Goal: Task Accomplishment & Management: Manage account settings

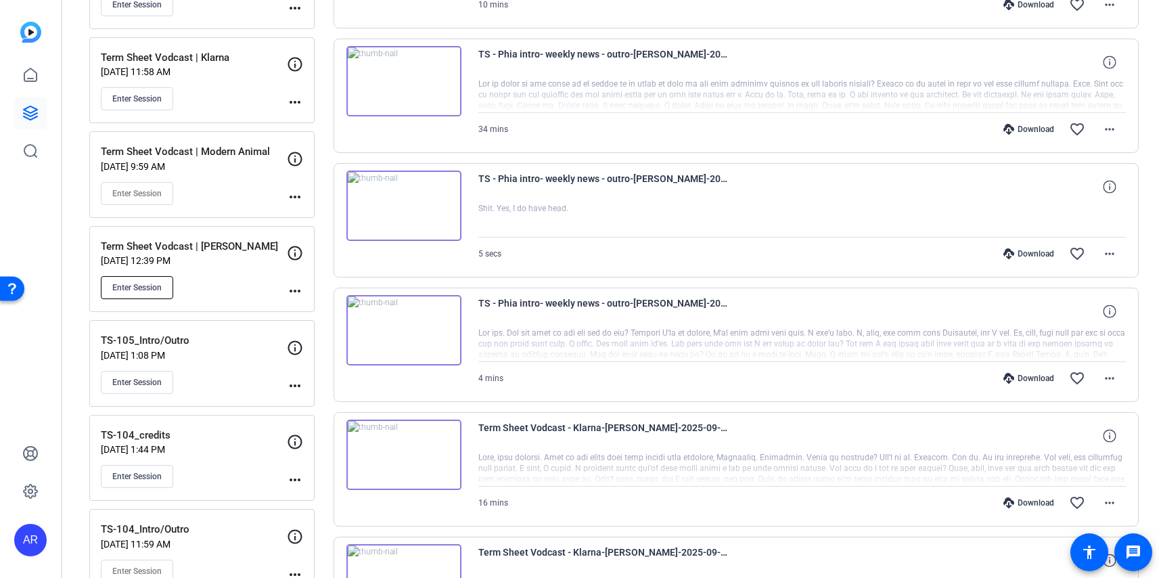
scroll to position [290, 0]
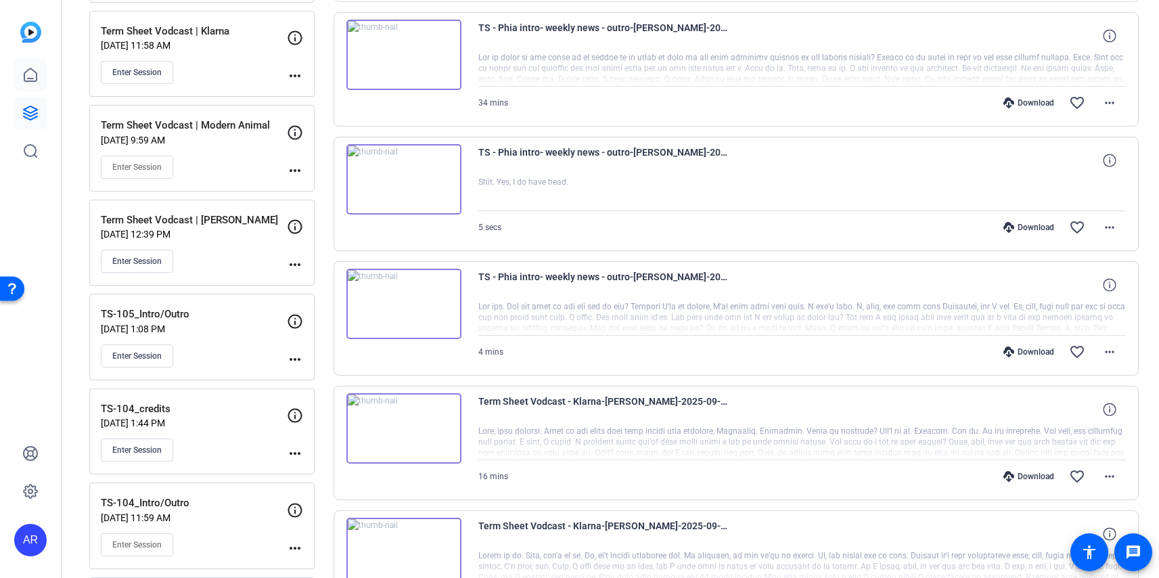
click at [28, 74] on icon at bounding box center [30, 75] width 16 height 16
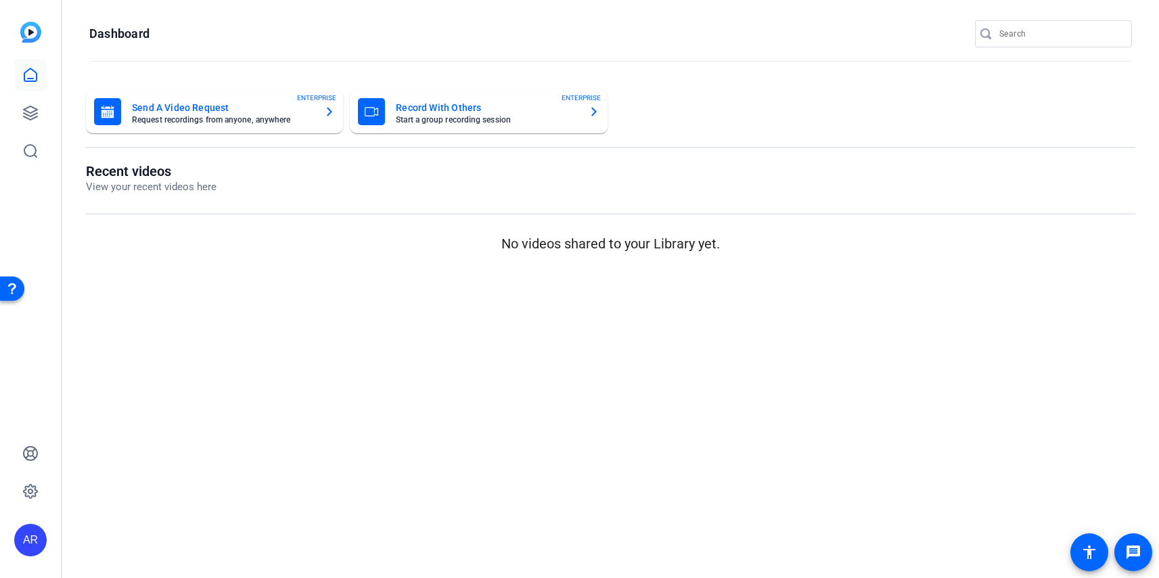
click at [166, 196] on div "Recent videos View your recent videos here No videos shared to your Library yet." at bounding box center [610, 208] width 1049 height 91
click at [29, 71] on icon at bounding box center [30, 75] width 16 height 16
click at [29, 113] on icon at bounding box center [30, 113] width 16 height 16
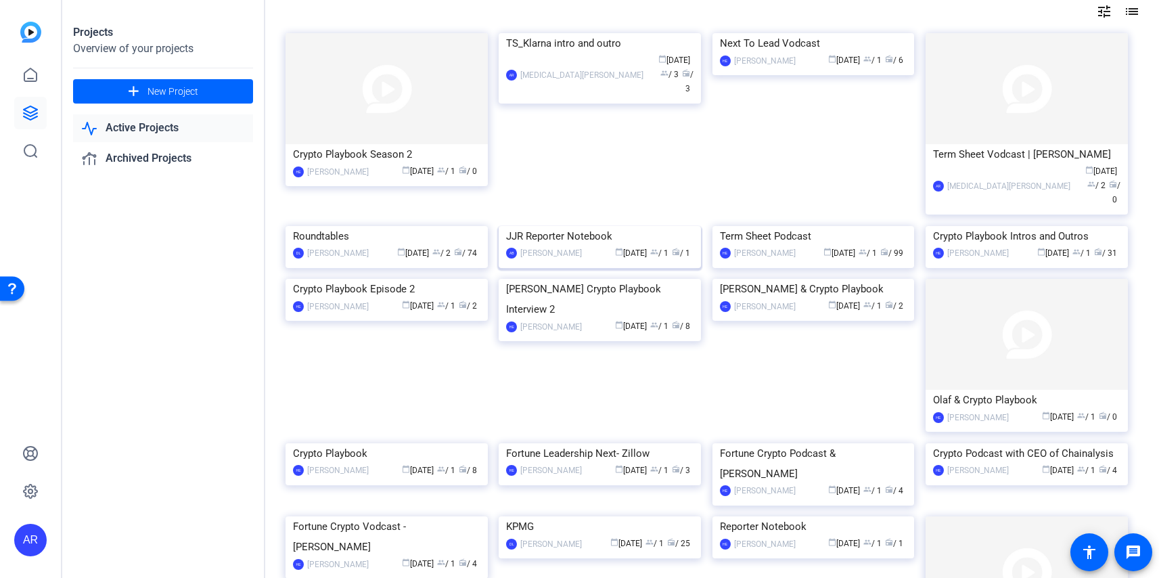
scroll to position [71, 0]
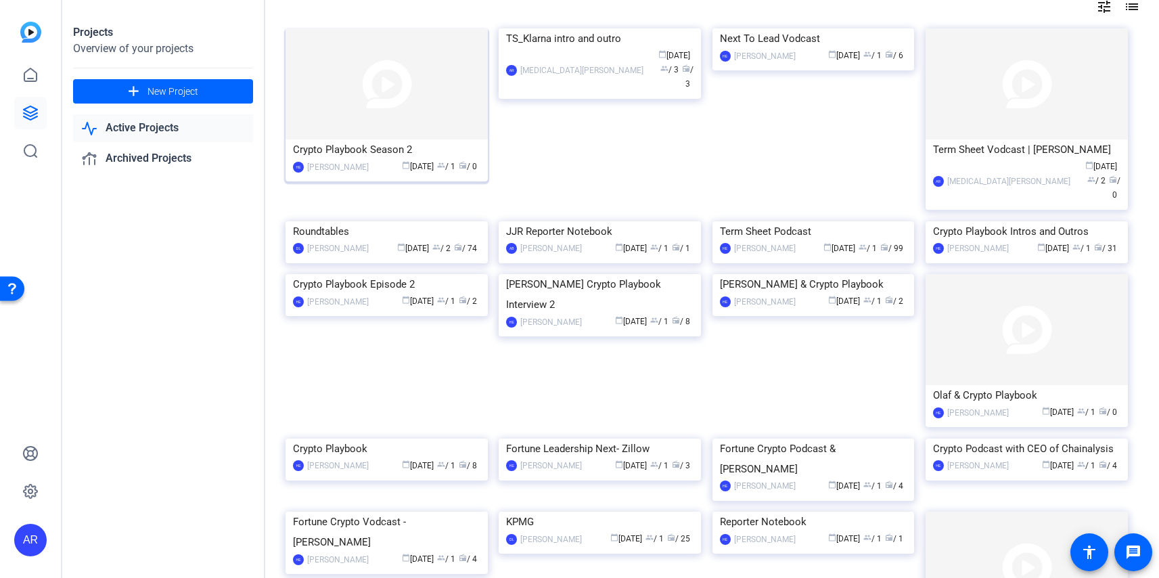
click at [386, 129] on img at bounding box center [387, 83] width 202 height 111
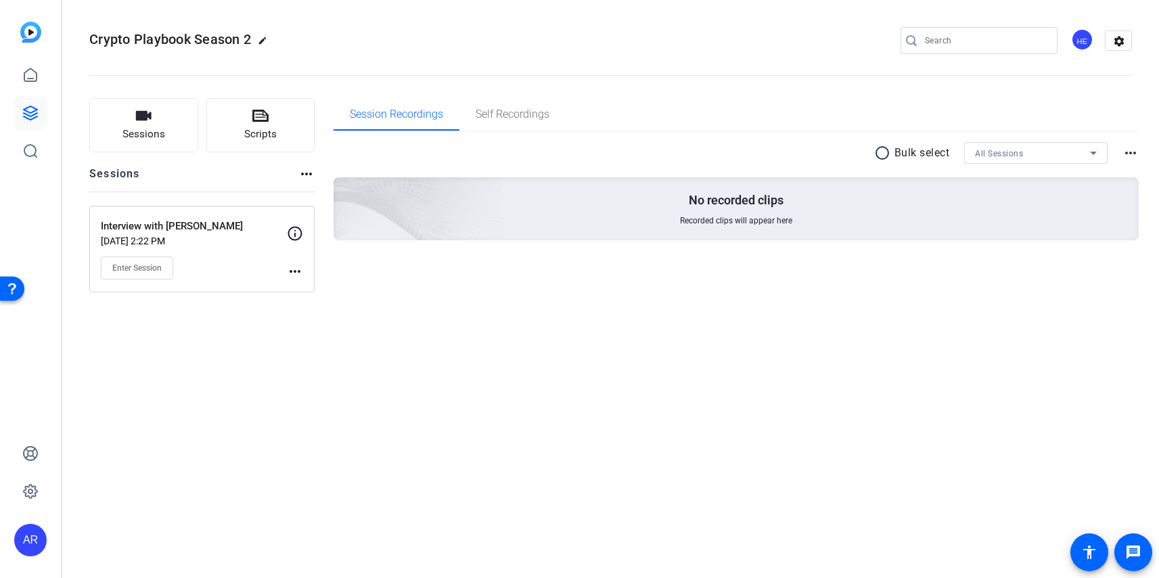
click at [295, 279] on mat-icon "more_horiz" at bounding box center [295, 271] width 16 height 16
click at [311, 287] on span "Edit Session" at bounding box center [329, 291] width 62 height 16
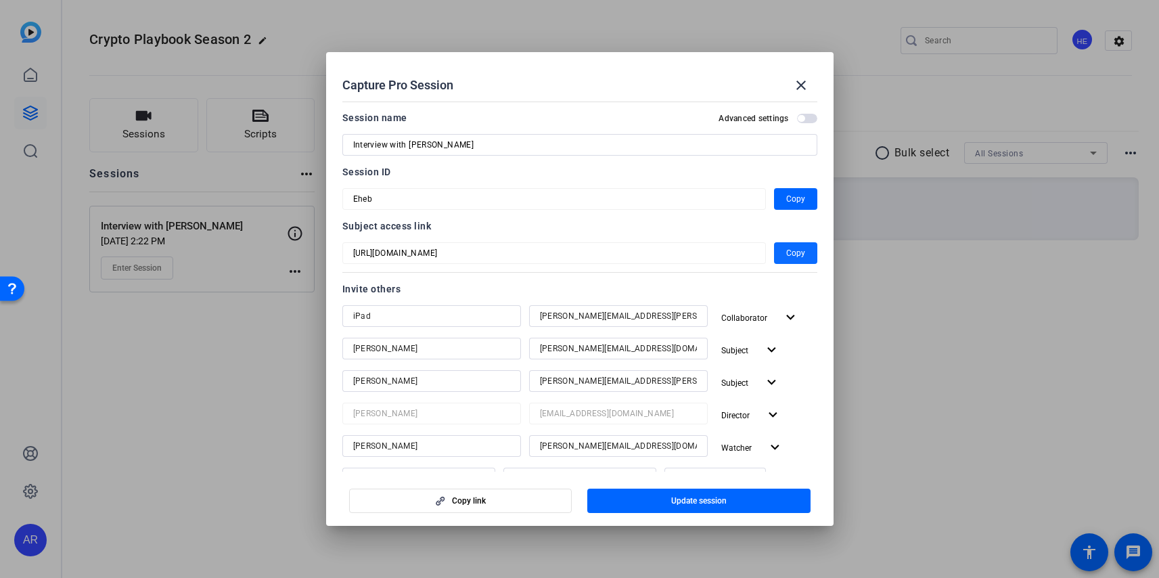
click at [792, 248] on span "Copy" at bounding box center [795, 253] width 19 height 16
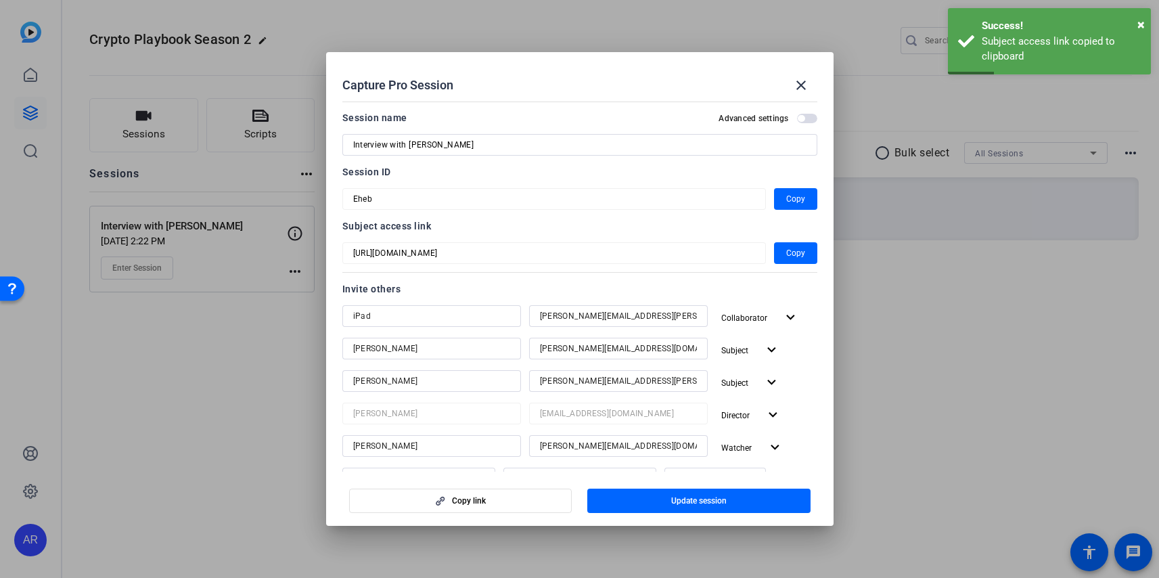
click at [805, 113] on div "Advanced settings" at bounding box center [768, 118] width 98 height 11
click at [803, 116] on span "button" at bounding box center [801, 118] width 7 height 7
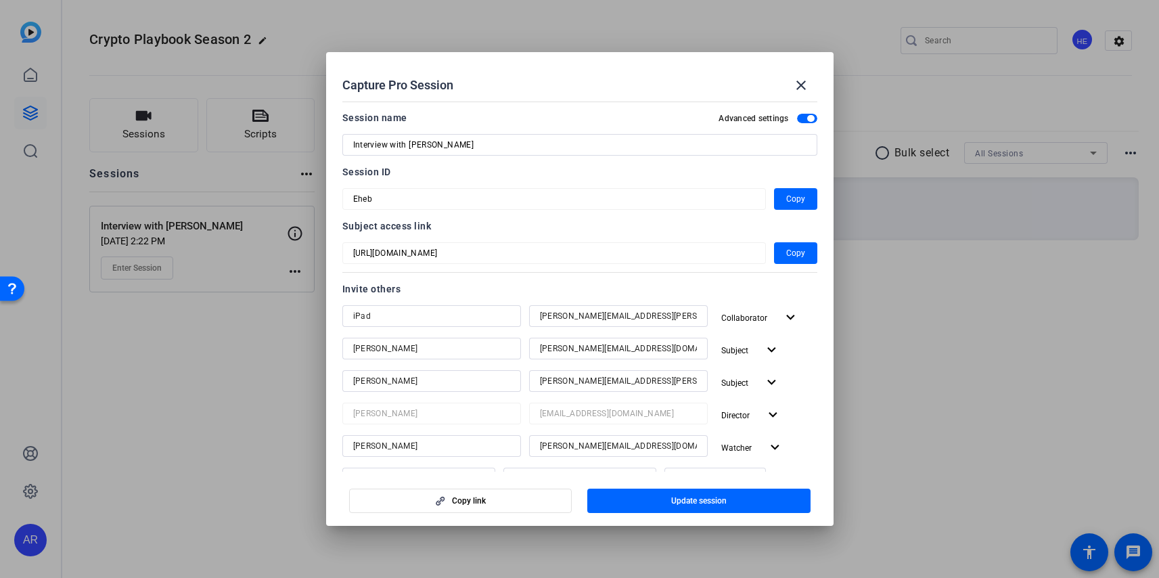
scroll to position [210, 0]
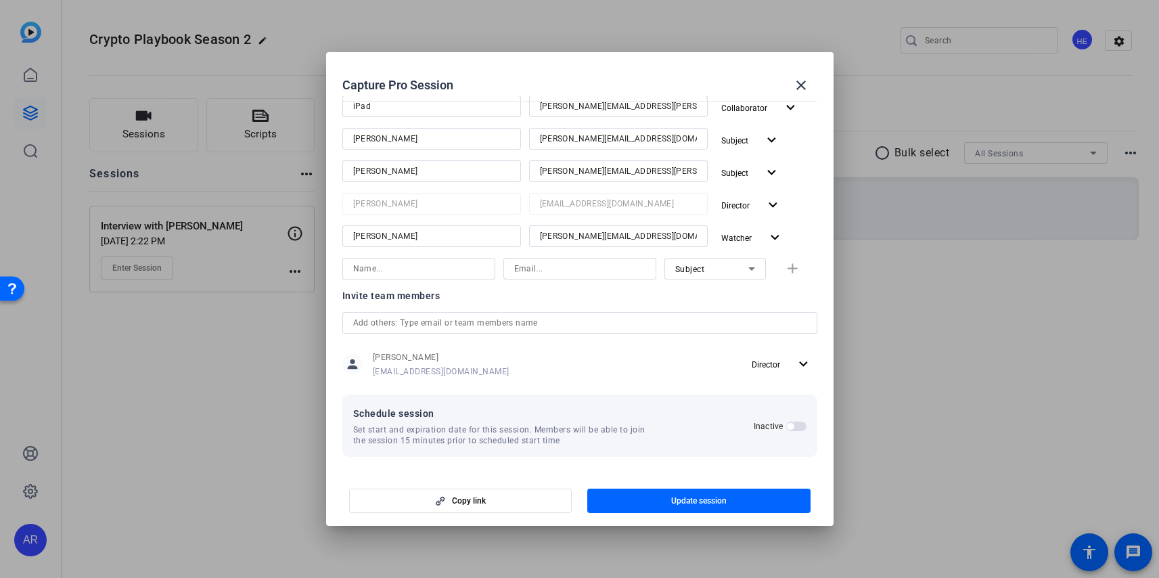
click at [794, 426] on span "button" at bounding box center [796, 426] width 20 height 9
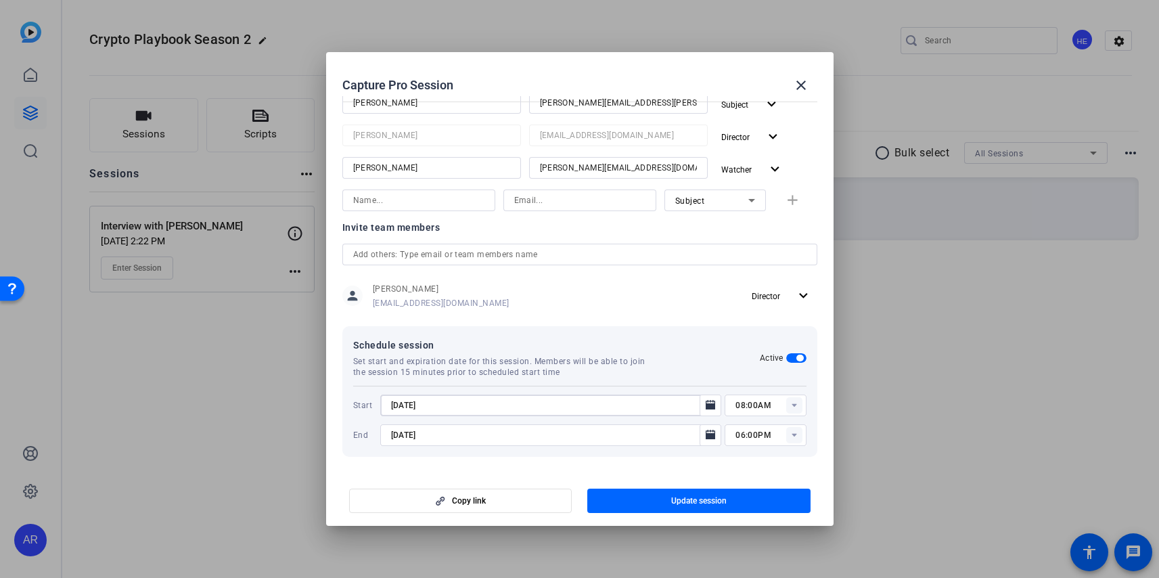
click at [637, 411] on input "[DATE]" at bounding box center [544, 405] width 306 height 16
click at [722, 403] on span "Open calendar" at bounding box center [710, 405] width 32 height 32
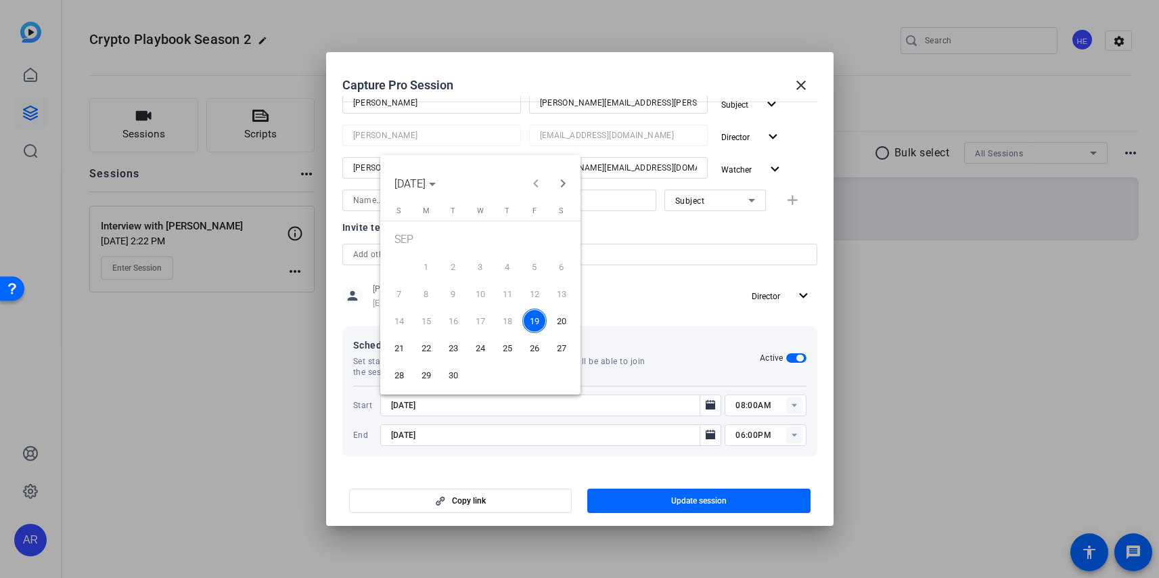
click at [429, 347] on span "22" at bounding box center [426, 348] width 24 height 24
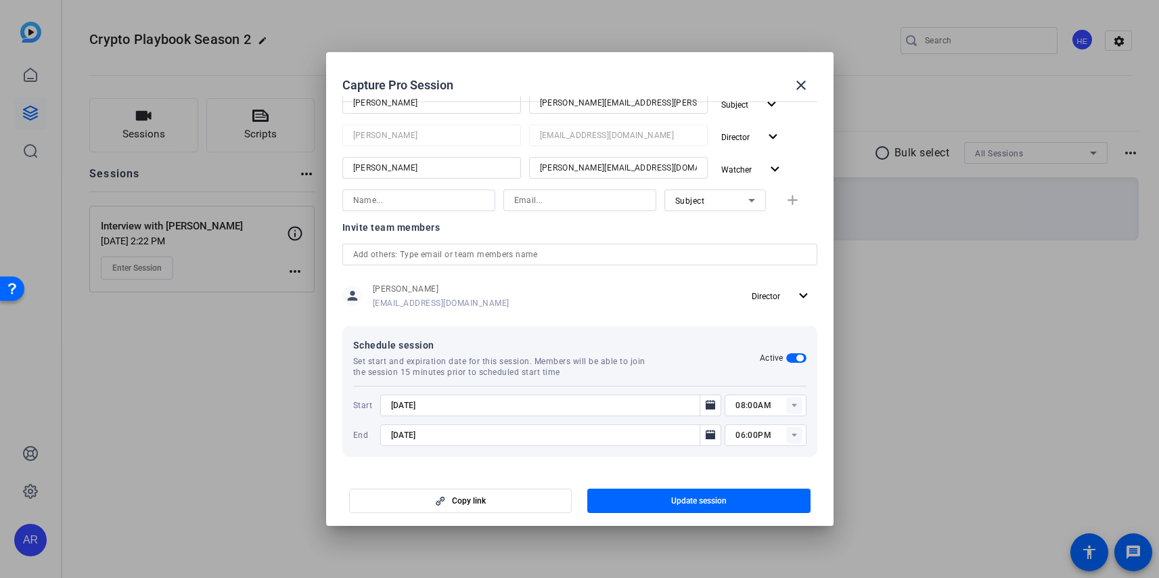
type input "[DATE]"
click at [773, 403] on input "08:00AM" at bounding box center [770, 405] width 70 height 16
click at [772, 244] on mat-option "12:30PM" at bounding box center [765, 240] width 81 height 22
type input "12:30PM"
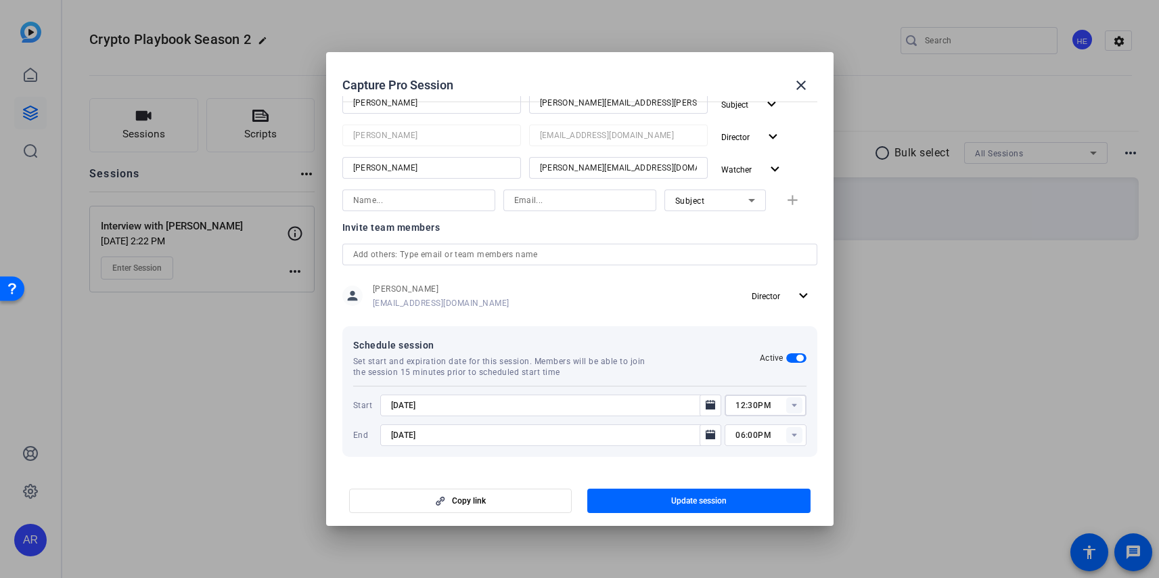
click at [792, 428] on rect at bounding box center [794, 435] width 16 height 16
click at [771, 290] on mat-option "01:30PM" at bounding box center [765, 288] width 81 height 22
type input "01:30PM"
click at [701, 461] on mat-dialog-content "Session name Advanced settings Interview with [PERSON_NAME] Session ID Eheb Cop…" at bounding box center [579, 284] width 507 height 376
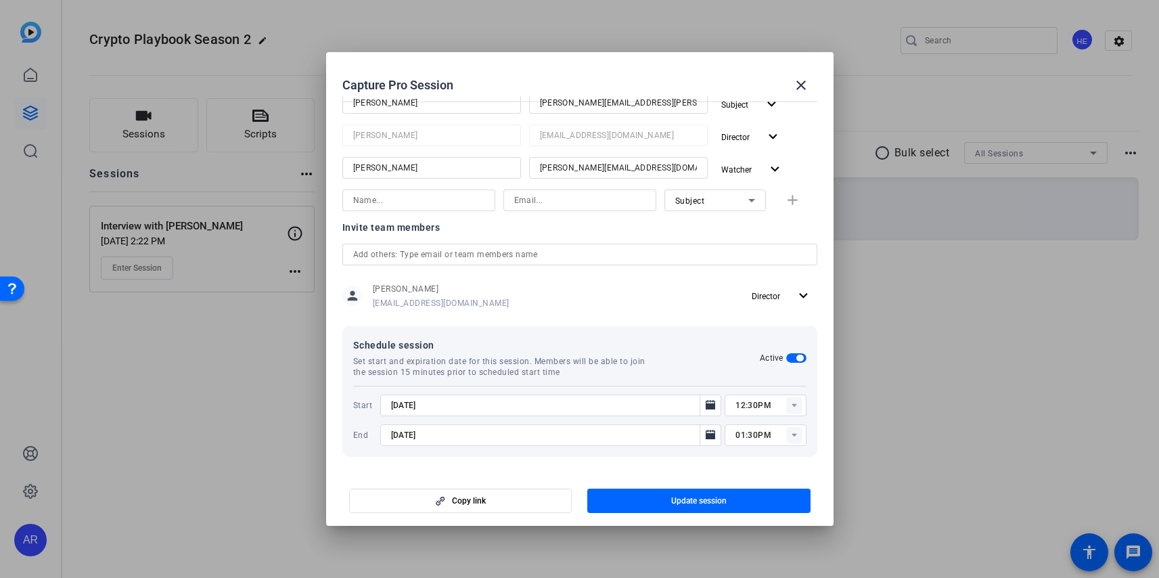
click at [471, 424] on div "[DATE]" at bounding box center [544, 435] width 306 height 22
click at [711, 434] on icon "Open calendar" at bounding box center [710, 434] width 9 height 9
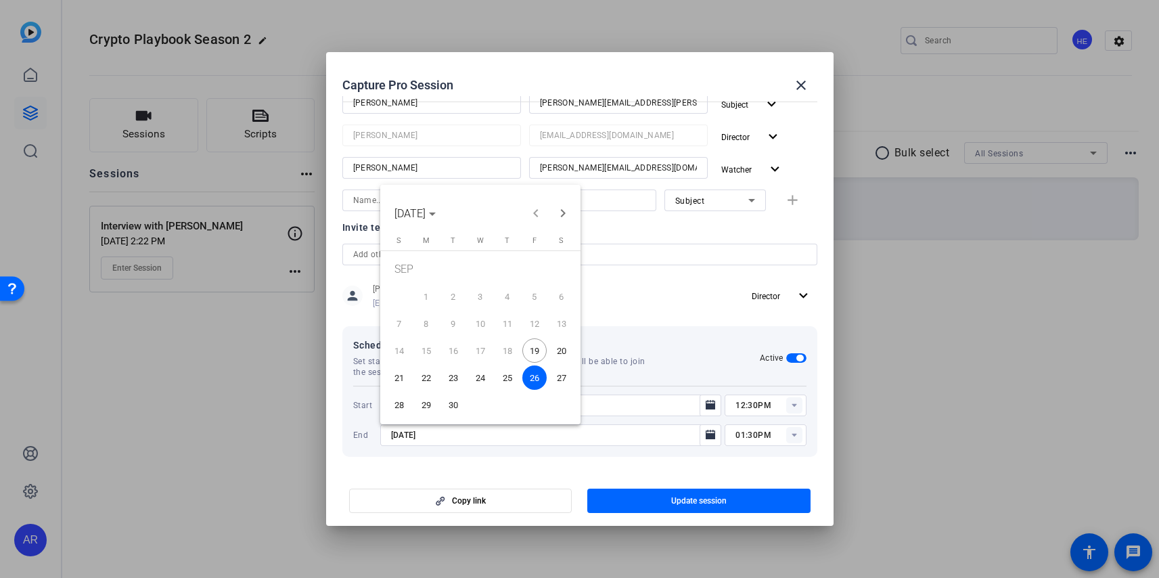
click at [425, 384] on span "22" at bounding box center [426, 377] width 24 height 24
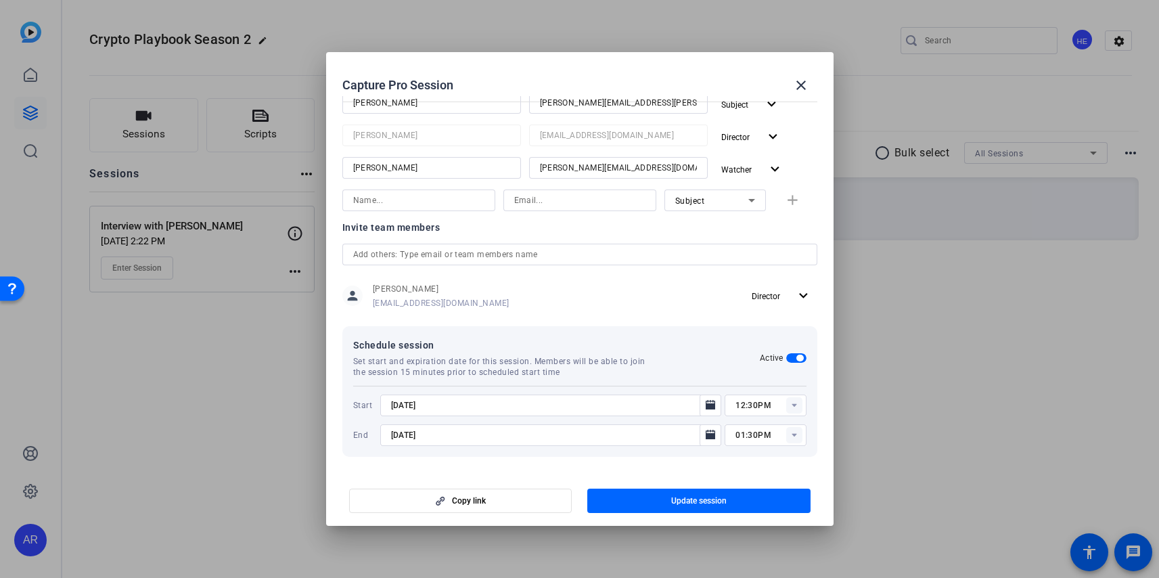
type input "[DATE]"
click at [650, 498] on span "button" at bounding box center [698, 500] width 223 height 32
